Goal: Task Accomplishment & Management: Use online tool/utility

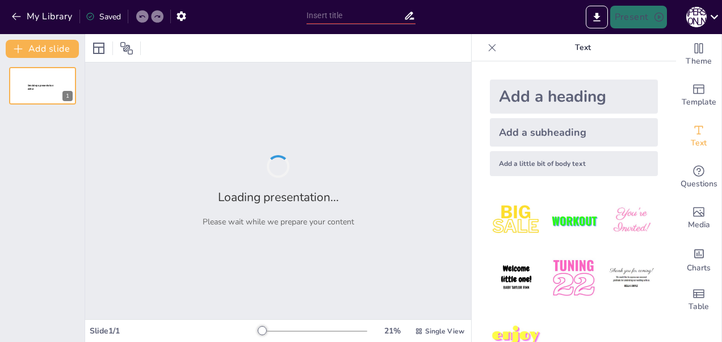
type input "Сравнительный анализ агрегатных состояний: структура и динамика молекул"
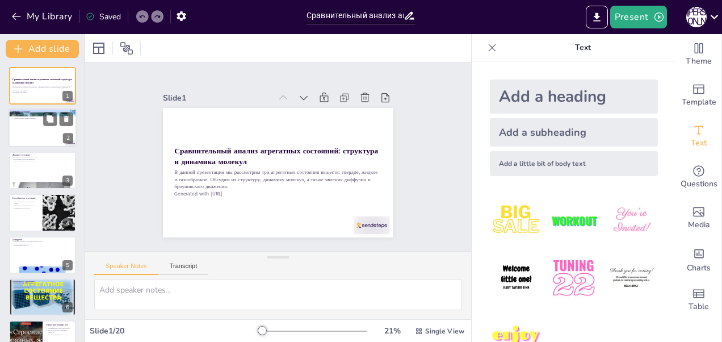
click at [31, 128] on div at bounding box center [43, 128] width 68 height 39
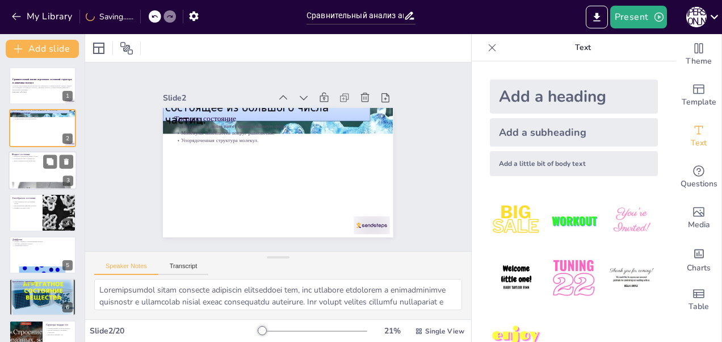
click at [28, 169] on div at bounding box center [43, 170] width 68 height 39
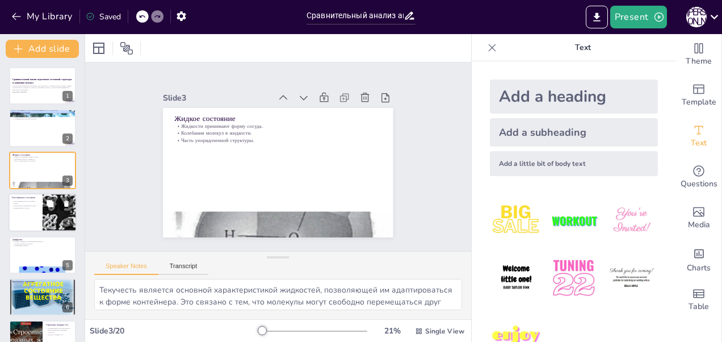
click at [28, 209] on div at bounding box center [43, 212] width 68 height 39
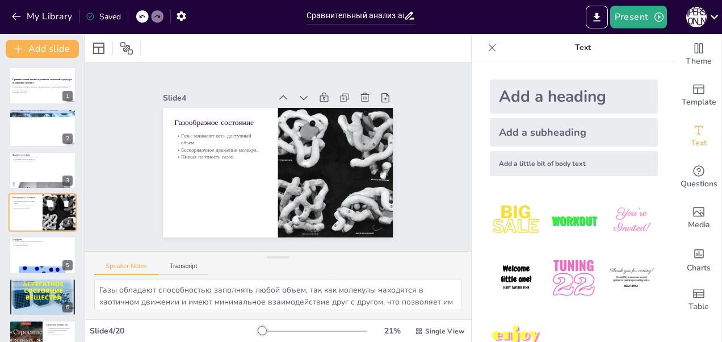
scroll to position [12, 0]
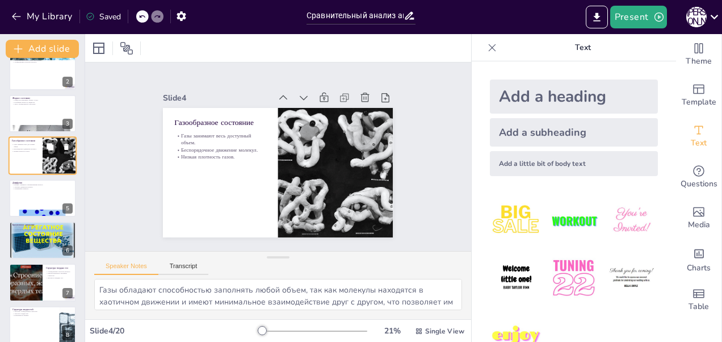
click at [28, 209] on div at bounding box center [42, 213] width 67 height 51
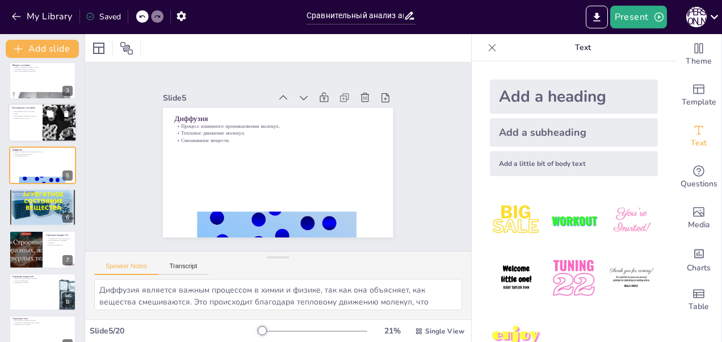
click at [28, 209] on div at bounding box center [42, 207] width 67 height 51
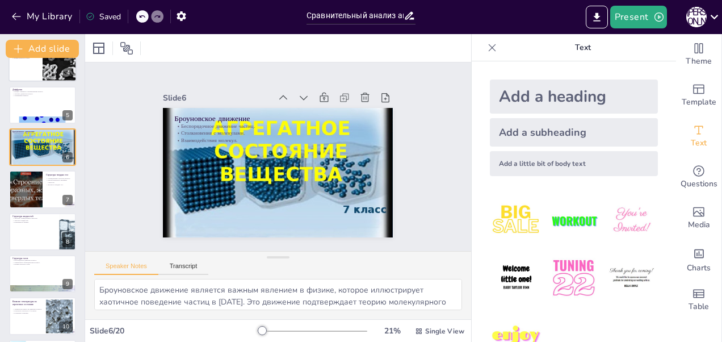
scroll to position [150, 0]
click at [28, 209] on div "Сравнительный анализ агрегатных состояний: структура и динамика молекул В данно…" at bounding box center [42, 337] width 85 height 840
click at [30, 192] on div at bounding box center [25, 189] width 86 height 39
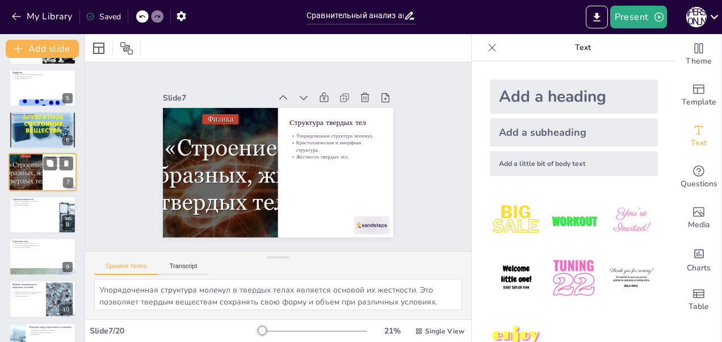
scroll to position [167, 0]
click at [30, 192] on div "Сравнительный анализ агрегатных состояний: структура и динамика молекул В данно…" at bounding box center [42, 320] width 85 height 840
click at [40, 224] on div at bounding box center [43, 214] width 68 height 39
type textarea "Частично упорядоченная структура молекул в жидкостях позволяет им сохранять нек…"
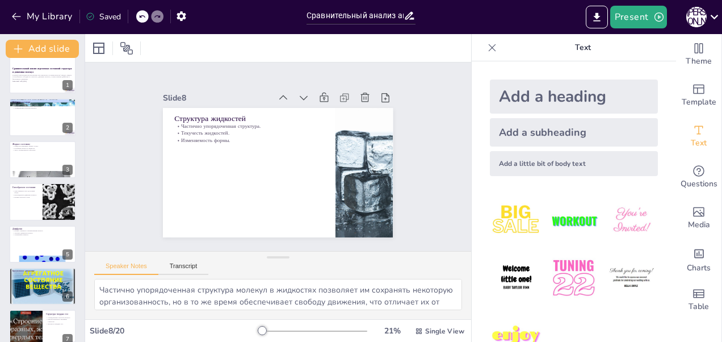
scroll to position [0, 0]
